Goal: Find contact information: Find contact information

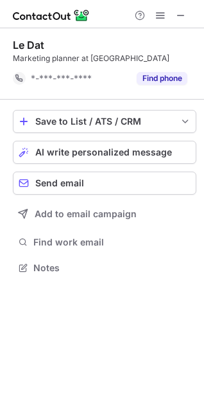
scroll to position [259, 204]
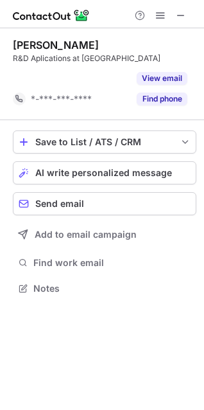
scroll to position [259, 204]
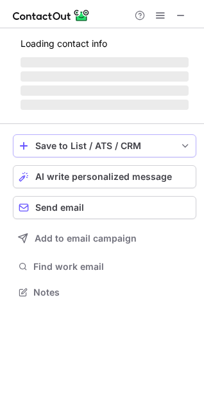
scroll to position [279, 204]
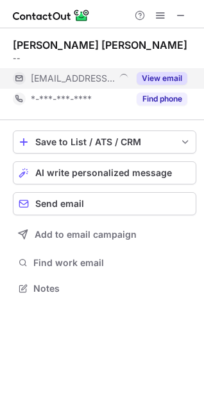
click at [100, 86] on div "***@vinabeco.com" at bounding box center [71, 78] width 116 height 21
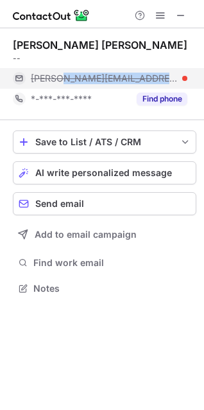
copy span "@vinabeco.com"
drag, startPoint x: 156, startPoint y: 75, endPoint x: 66, endPoint y: 79, distance: 90.1
click at [66, 79] on div "nguyen@vinabeco.com" at bounding box center [109, 79] width 157 height 12
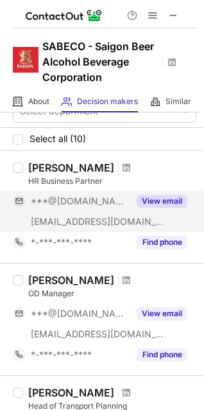
scroll to position [0, 0]
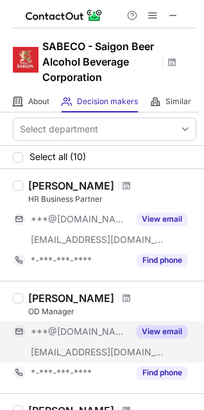
click at [93, 339] on div "***@yahoo.com" at bounding box center [71, 331] width 116 height 21
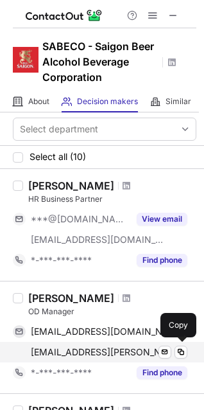
click at [71, 351] on span "han.phan@sabeco.com.vn" at bounding box center [102, 352] width 143 height 12
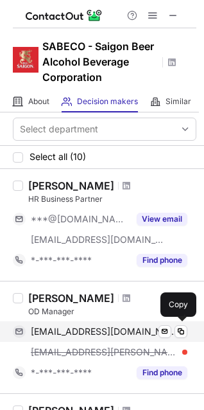
click at [105, 329] on span "anhhan2001@yahoo.com" at bounding box center [104, 332] width 147 height 12
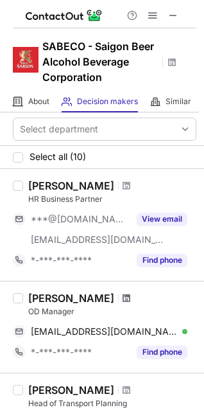
click at [123, 296] on span at bounding box center [127, 298] width 8 height 10
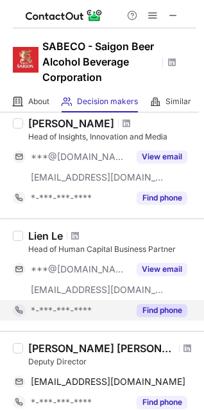
scroll to position [931, 0]
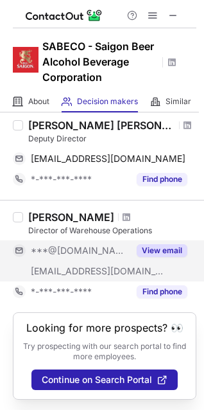
click at [95, 245] on span "***@gmail.com" at bounding box center [80, 251] width 98 height 12
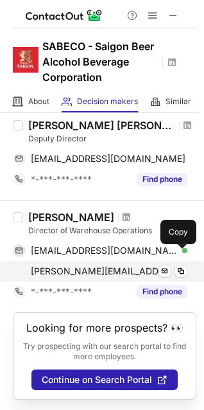
click at [102, 265] on span "khanh.mai@sabeco.com.vn" at bounding box center [102, 271] width 143 height 12
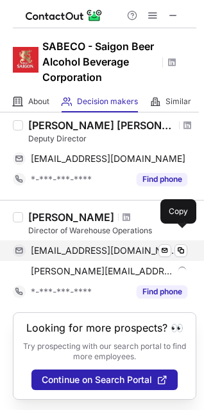
click at [76, 245] on span "khanhnguyenlolem@gmail.com" at bounding box center [104, 251] width 147 height 12
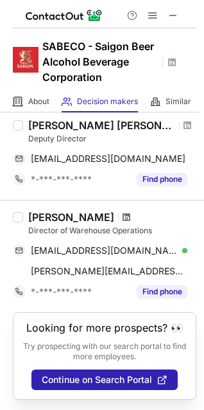
click at [130, 212] on span at bounding box center [127, 217] width 8 height 10
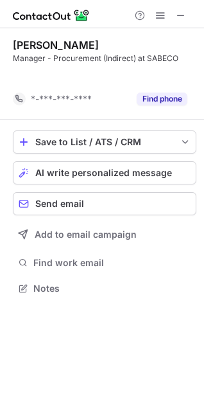
scroll to position [259, 204]
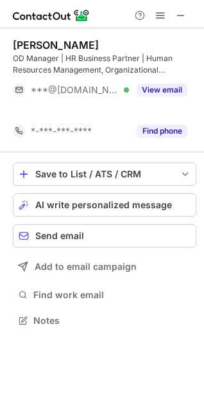
scroll to position [291, 204]
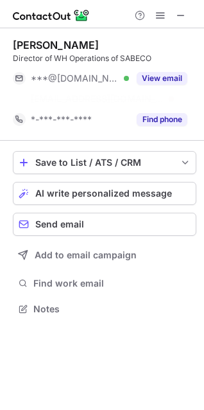
scroll to position [279, 204]
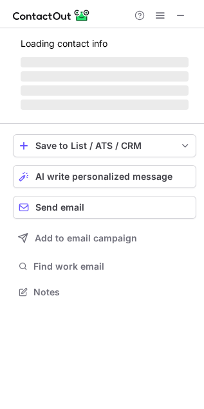
scroll to position [279, 204]
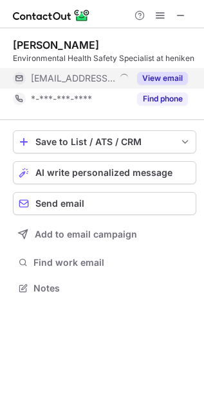
click at [65, 79] on span "[EMAIL_ADDRESS][DOMAIN_NAME]" at bounding box center [73, 79] width 84 height 12
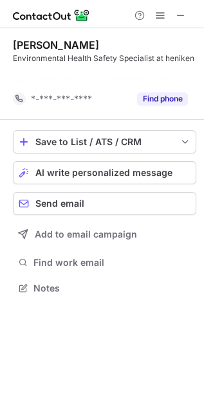
scroll to position [5, 6]
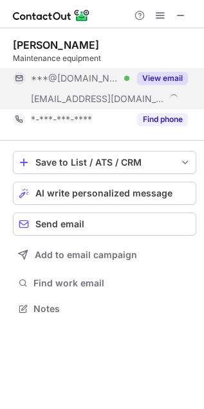
scroll to position [299, 204]
click at [66, 91] on div "[EMAIL_ADDRESS][DOMAIN_NAME]" at bounding box center [71, 99] width 116 height 21
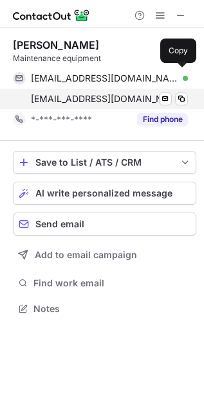
drag, startPoint x: 107, startPoint y: 78, endPoint x: 72, endPoint y: 90, distance: 37.4
click at [108, 76] on span "spiritimmortallehoa@gmail.com" at bounding box center [104, 79] width 147 height 12
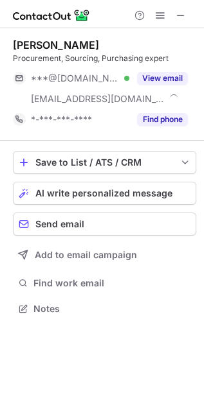
scroll to position [299, 204]
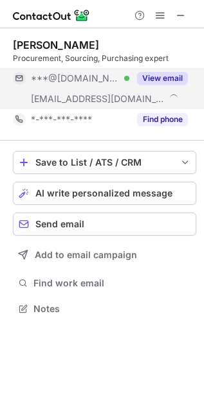
click at [46, 94] on span "***@sabeco.com.vn" at bounding box center [98, 99] width 134 height 12
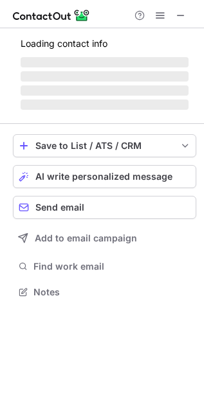
scroll to position [279, 204]
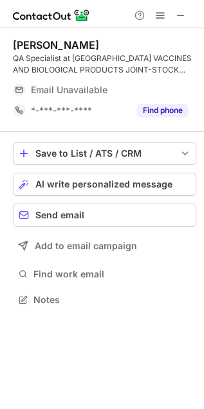
scroll to position [290, 204]
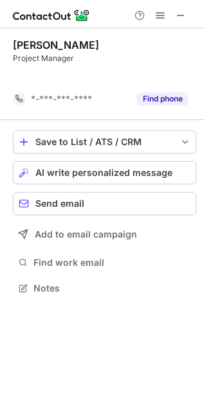
scroll to position [5, 6]
